Goal: Book appointment/travel/reservation

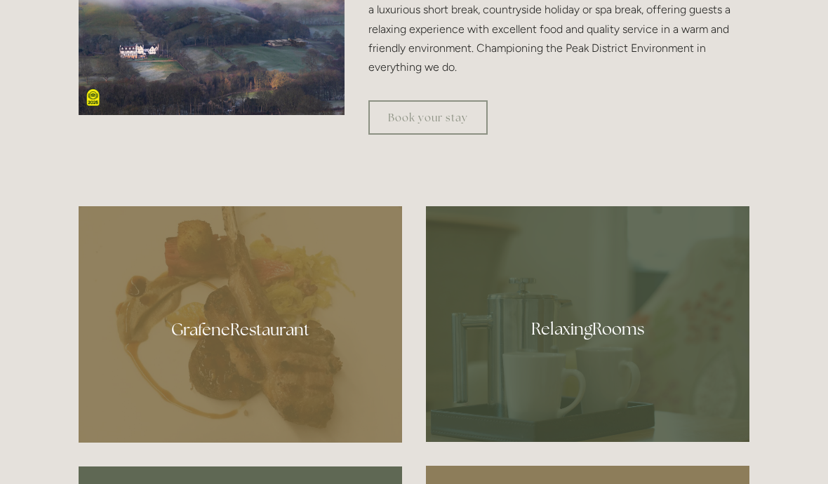
scroll to position [629, 0]
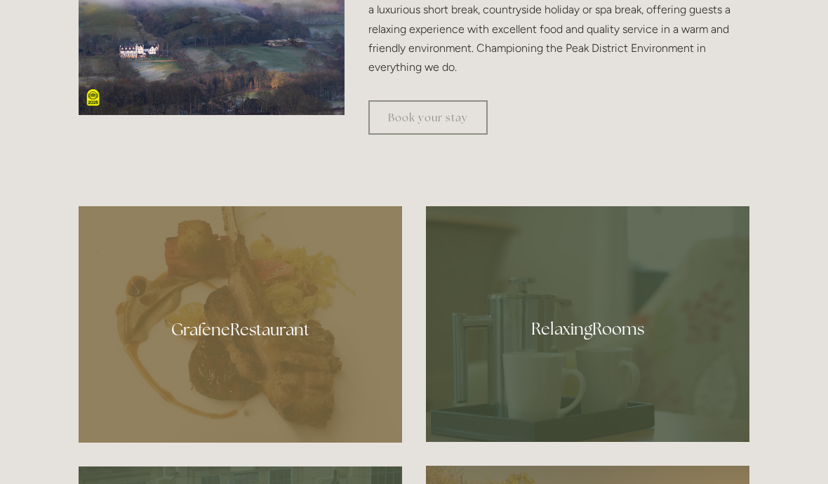
click at [272, 367] on div at bounding box center [241, 325] width 324 height 237
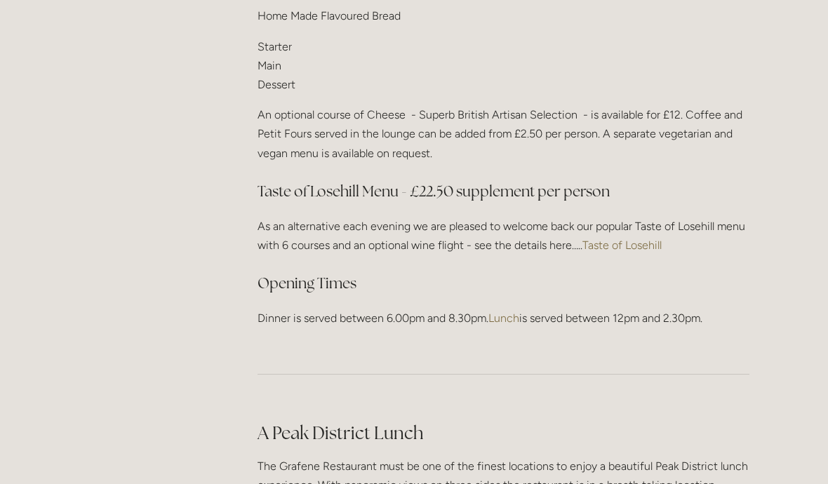
scroll to position [1886, 0]
click at [639, 239] on link "Taste of Losehill" at bounding box center [621, 245] width 79 height 13
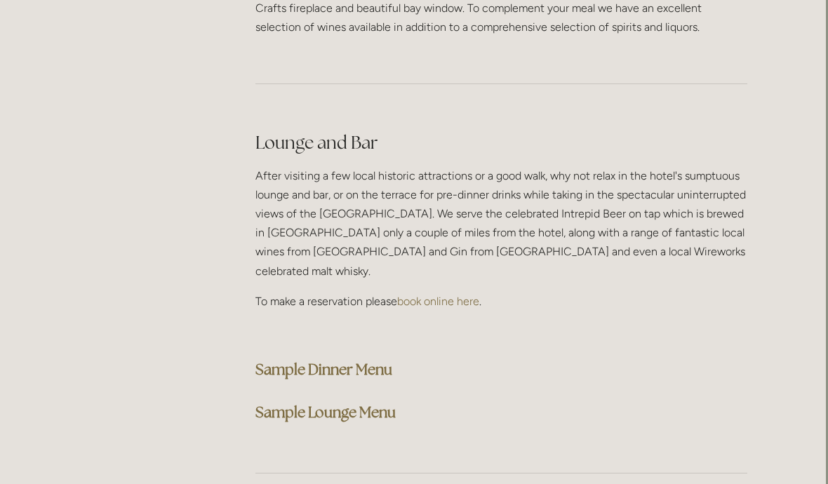
scroll to position [3454, 2]
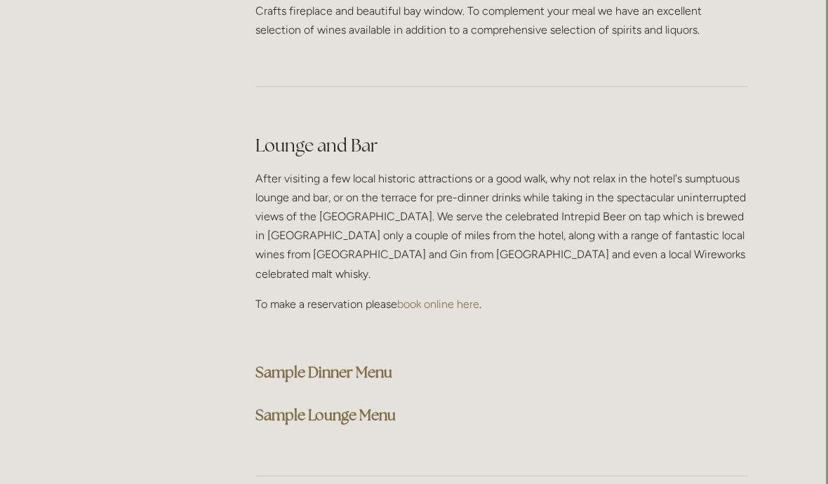
click at [373, 406] on strong "Sample Lounge Menu" at bounding box center [325, 415] width 140 height 19
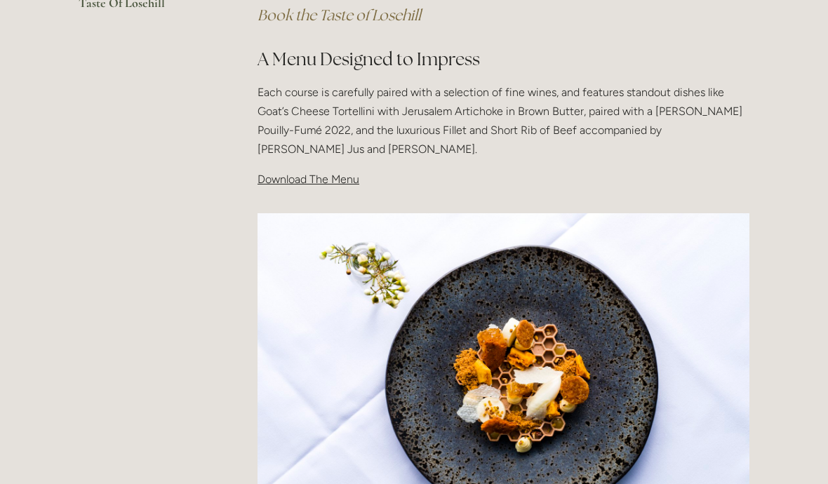
scroll to position [425, 0]
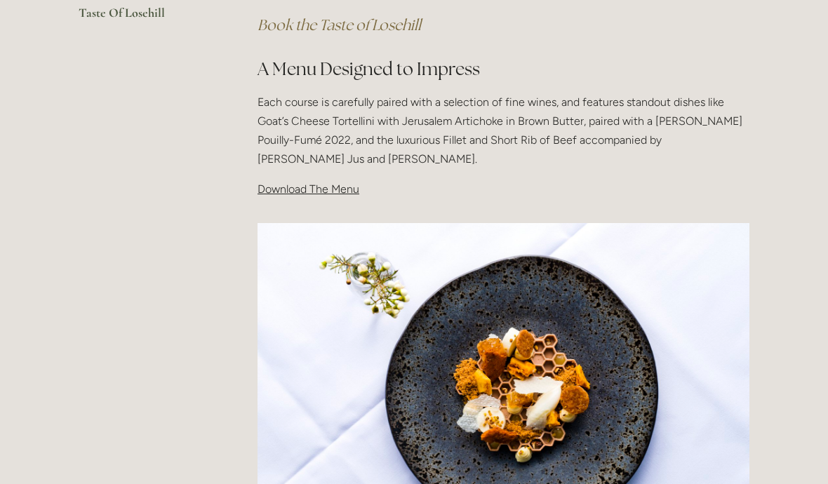
click at [332, 185] on span "Download The Menu" at bounding box center [309, 188] width 102 height 13
click at [306, 194] on p "Download The Menu" at bounding box center [504, 189] width 492 height 19
click at [311, 184] on span "Download The Menu" at bounding box center [309, 188] width 102 height 13
click at [308, 193] on span "Download The Menu" at bounding box center [309, 188] width 102 height 13
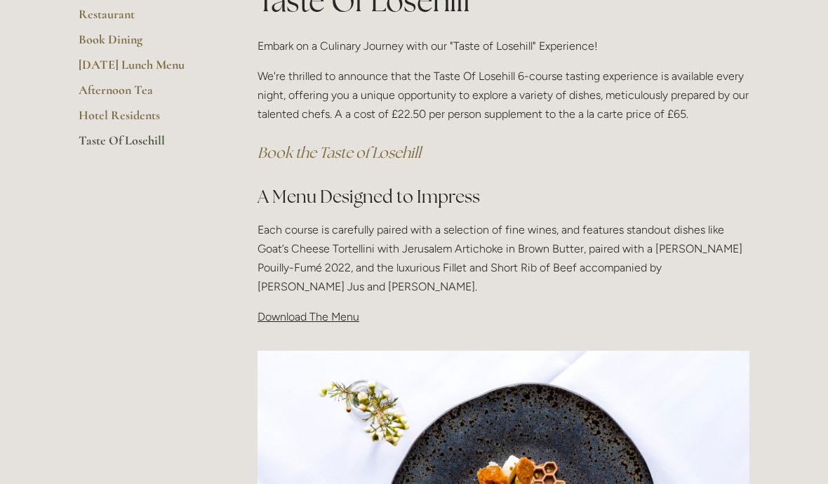
scroll to position [297, 0]
click at [314, 317] on span "Download The Menu" at bounding box center [309, 317] width 102 height 13
click at [298, 326] on div "Taste Of Losehill Embark on a Culinary Journey with our "Taste of Losehill" Exp…" at bounding box center [504, 160] width 516 height 359
click at [300, 321] on span "Download The Menu" at bounding box center [309, 317] width 102 height 13
click at [305, 316] on span "Download The Menu" at bounding box center [309, 317] width 102 height 13
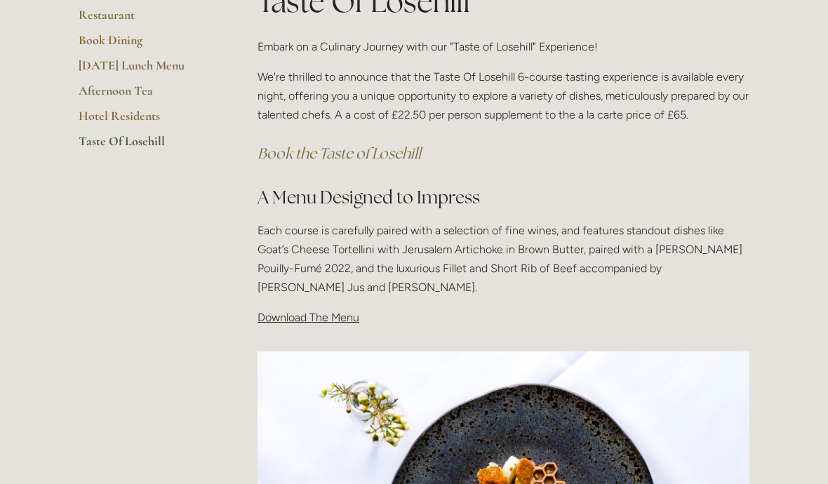
click at [311, 321] on span "Download The Menu" at bounding box center [309, 317] width 102 height 13
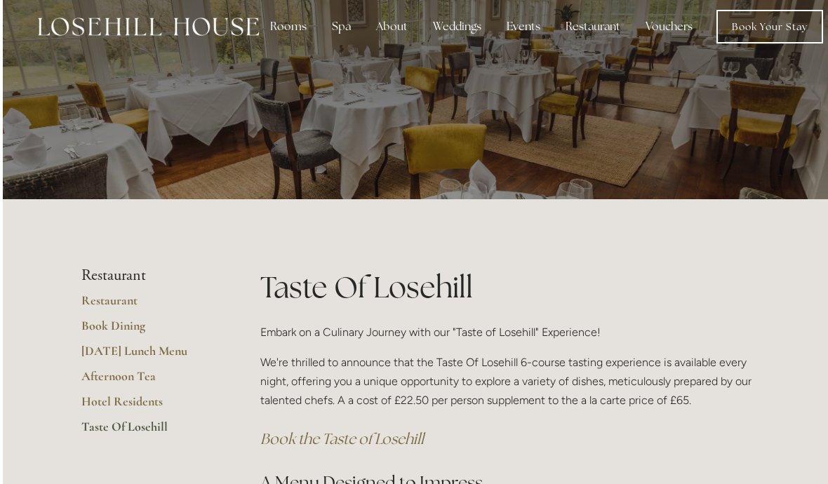
scroll to position [0, 0]
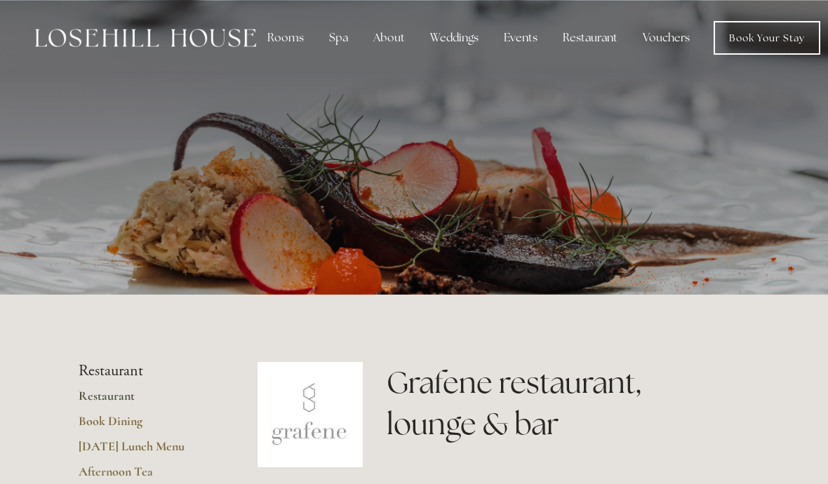
scroll to position [3515, 2]
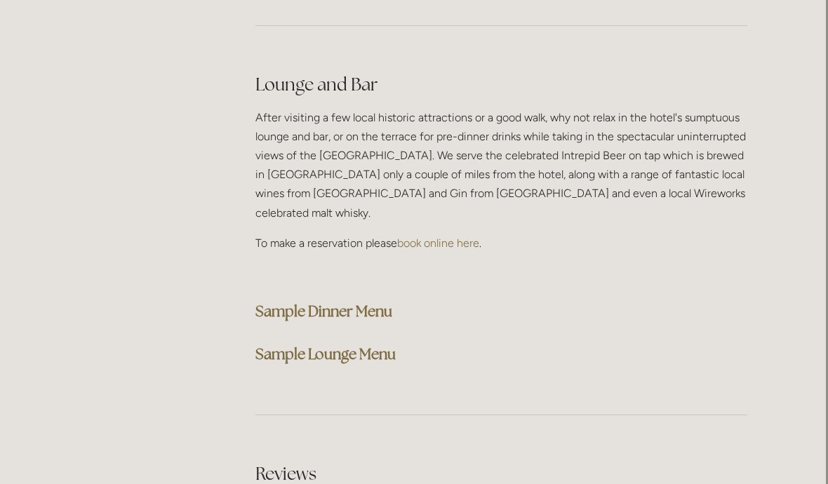
click at [322, 302] on strong "Sample Dinner Menu" at bounding box center [323, 311] width 137 height 19
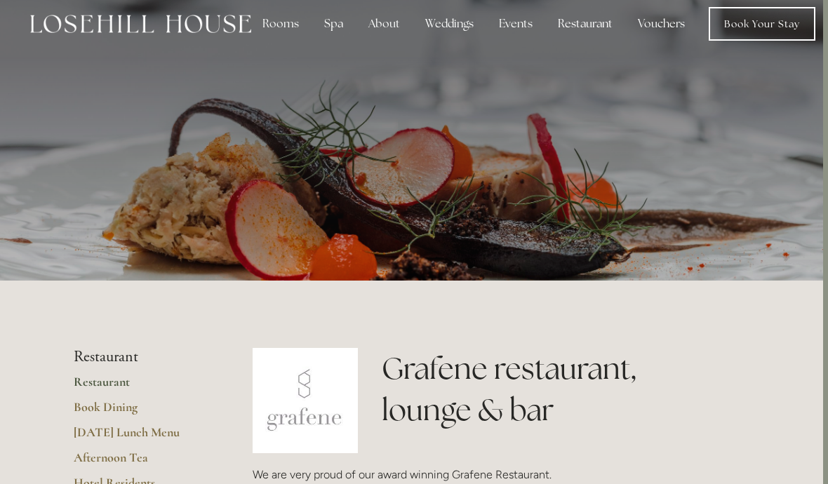
scroll to position [0, 10]
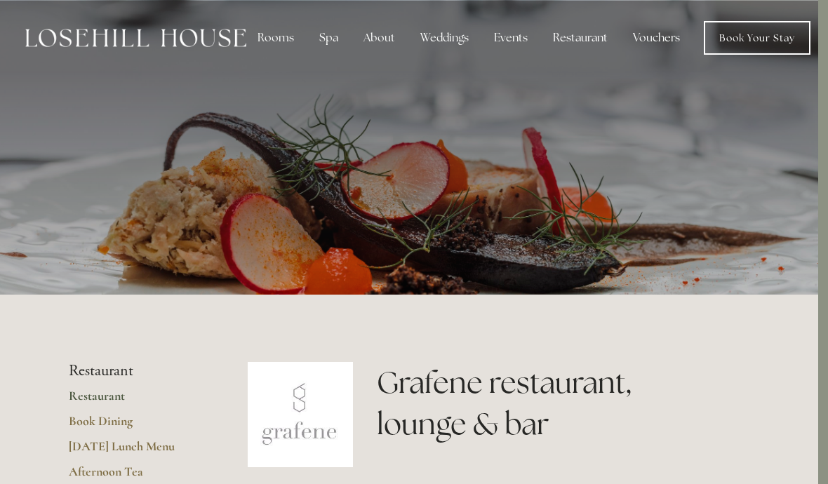
click at [274, 37] on div "Rooms" at bounding box center [275, 38] width 59 height 28
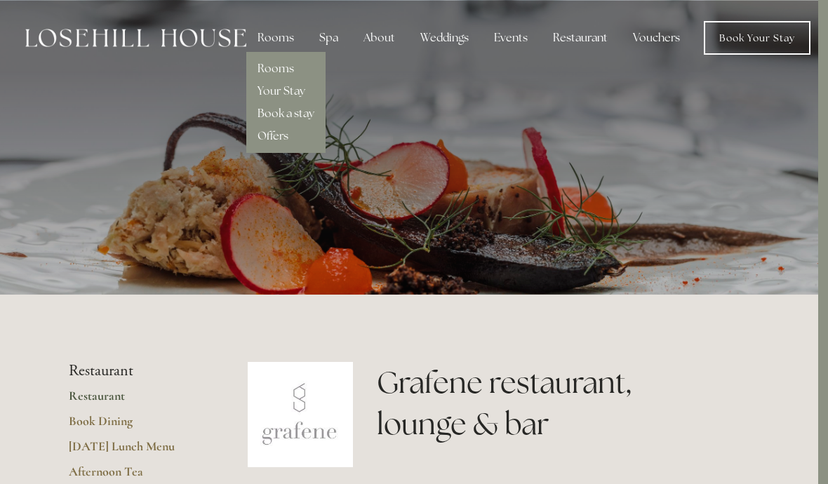
click at [286, 72] on link "Rooms" at bounding box center [276, 68] width 36 height 15
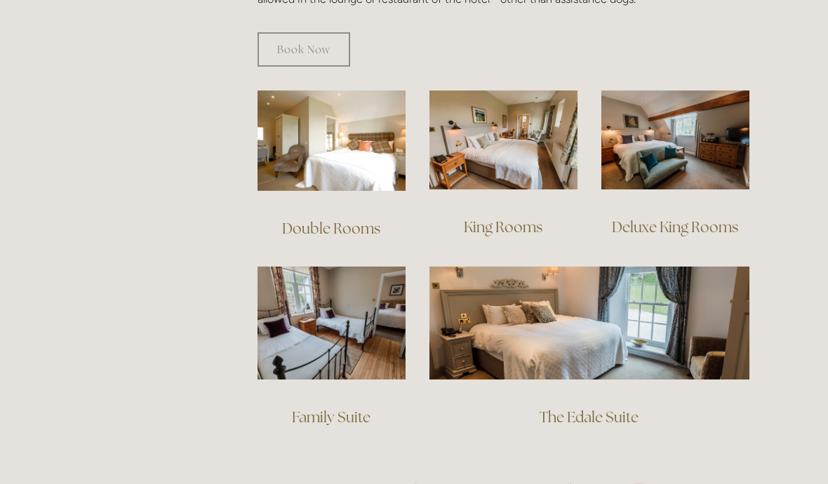
scroll to position [935, 0]
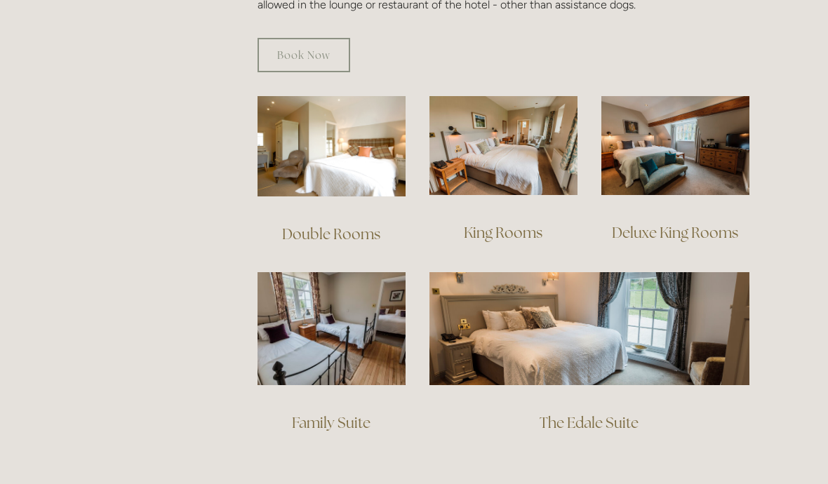
click at [522, 223] on link "King Rooms" at bounding box center [503, 232] width 79 height 19
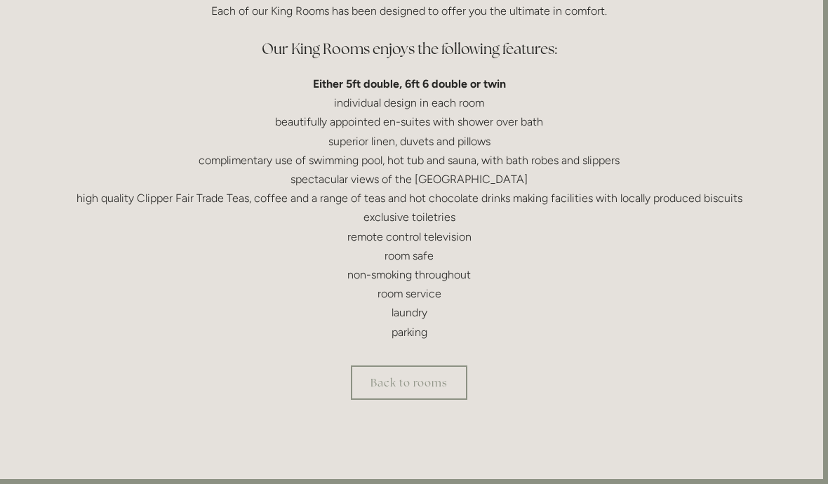
scroll to position [416, 5]
click at [434, 378] on link "Back to rooms" at bounding box center [409, 383] width 116 height 34
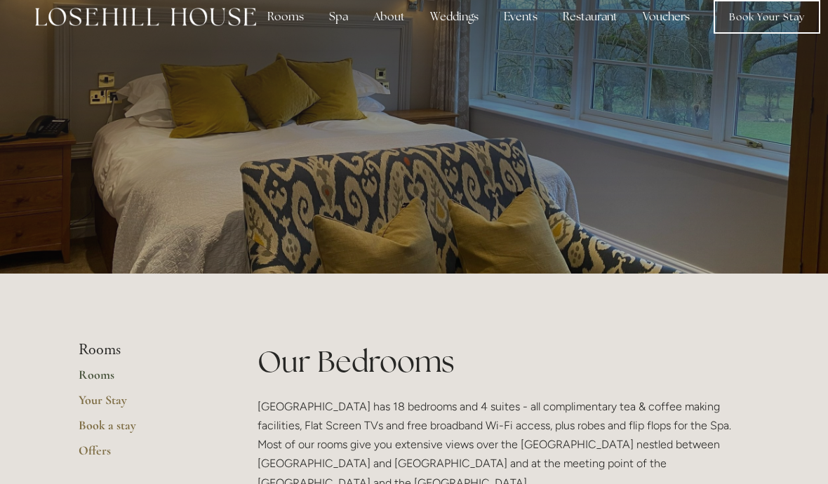
scroll to position [21, 1]
click at [121, 428] on link "Book a stay" at bounding box center [145, 430] width 134 height 25
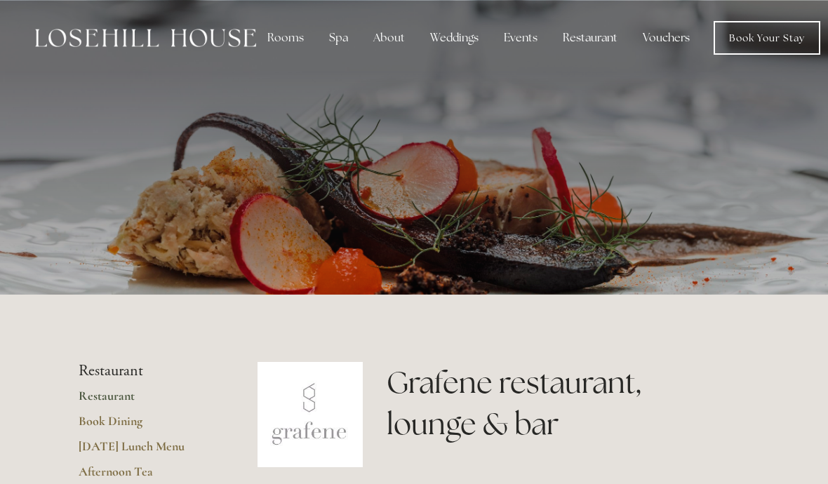
scroll to position [3515, 2]
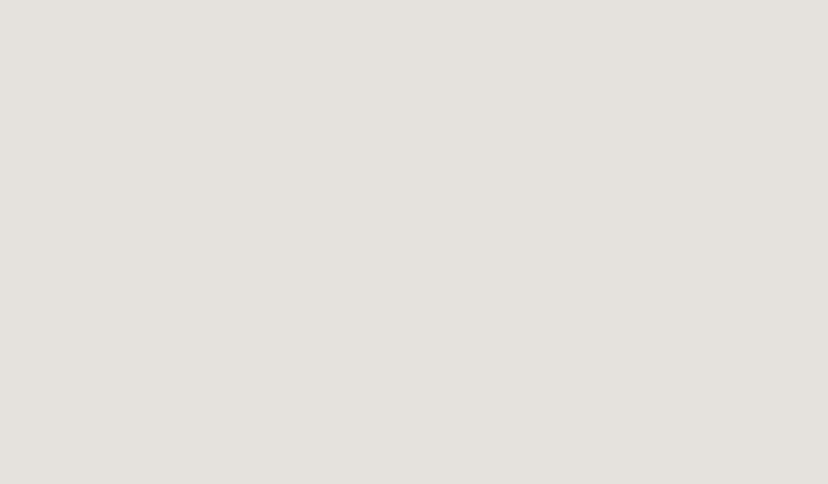
scroll to position [0, 12]
